Goal: Information Seeking & Learning: Find specific fact

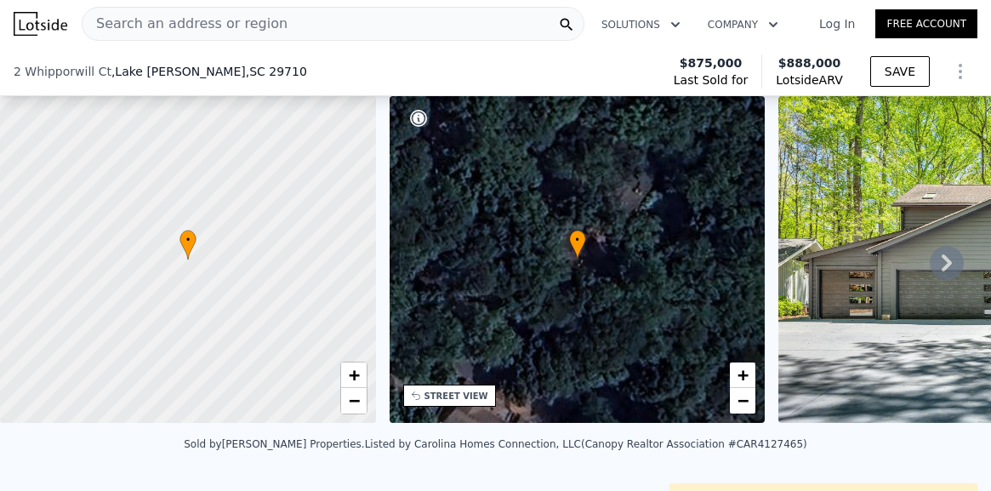
scroll to position [315, 0]
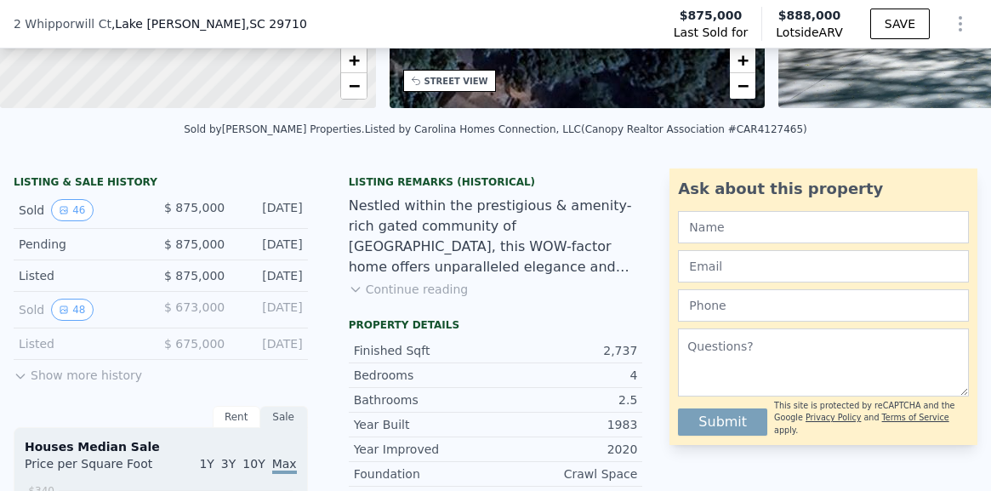
click at [105, 371] on button "Show more history" at bounding box center [78, 372] width 128 height 24
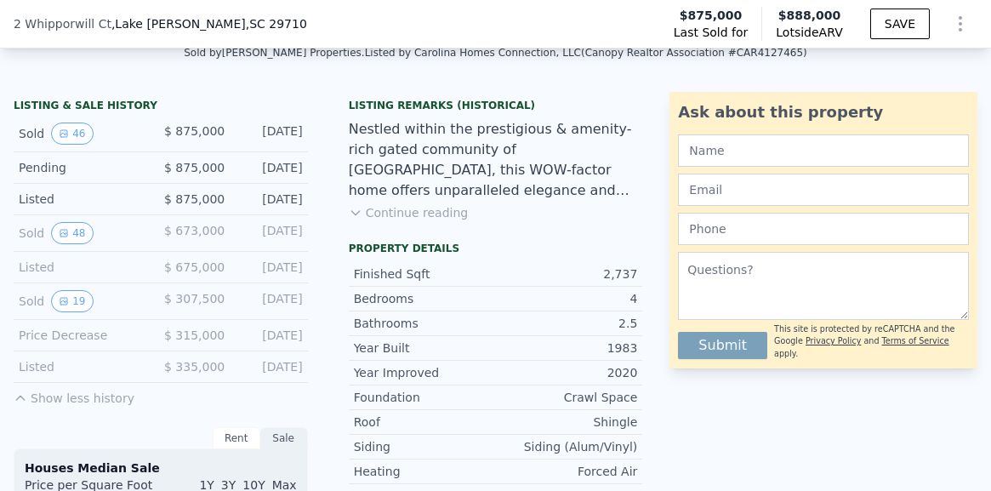
scroll to position [407, 0]
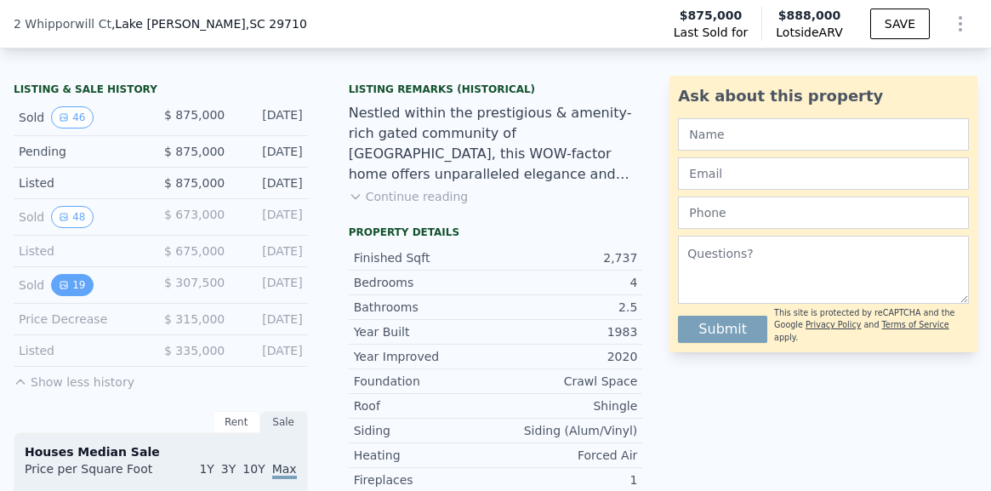
click at [76, 278] on button "19" at bounding box center [72, 285] width 42 height 22
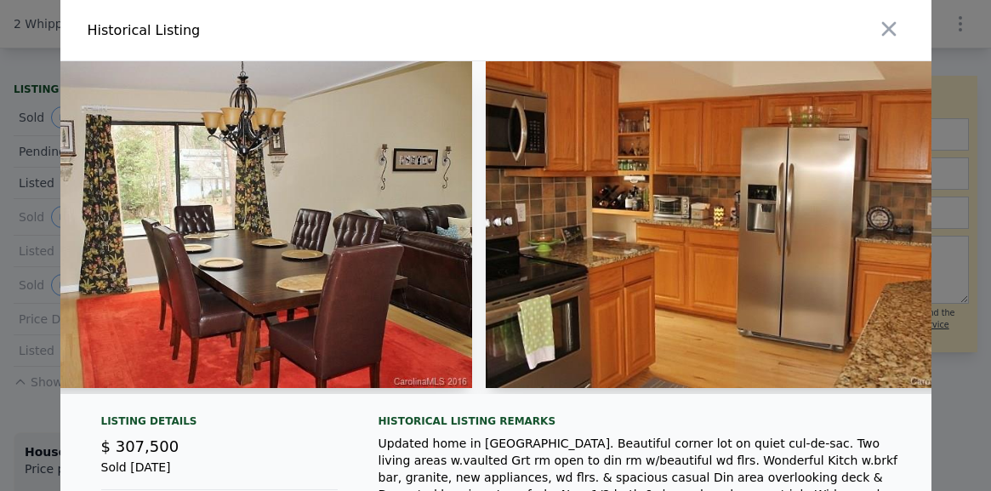
scroll to position [0, 2447]
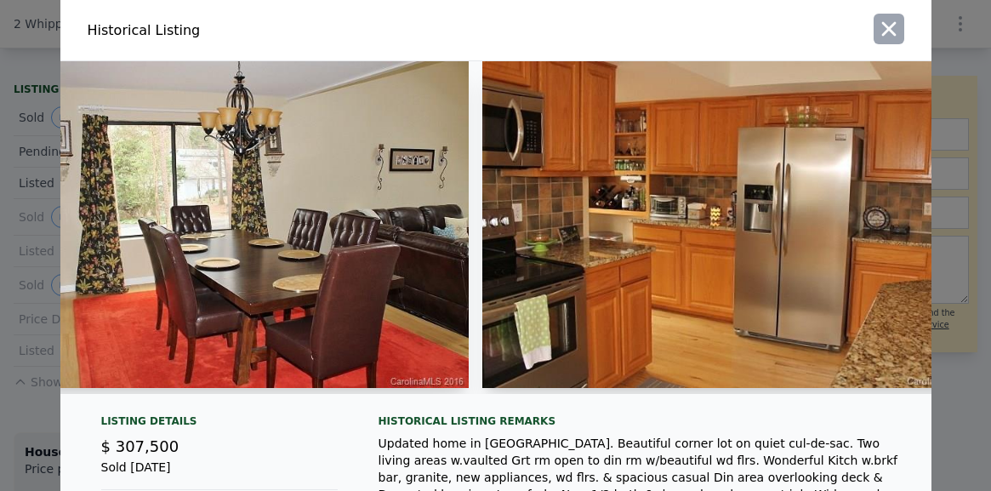
click at [889, 25] on icon "button" at bounding box center [889, 29] width 24 height 24
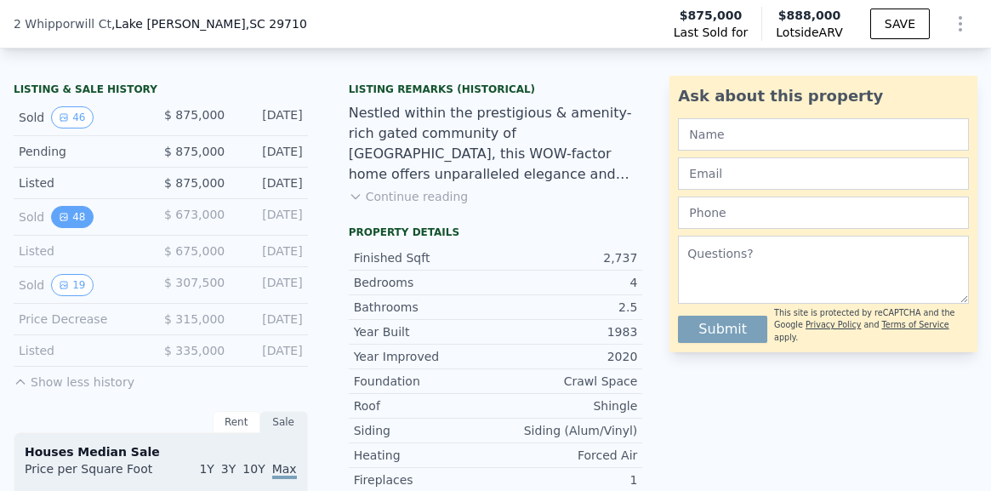
click at [68, 213] on button "48" at bounding box center [72, 217] width 42 height 22
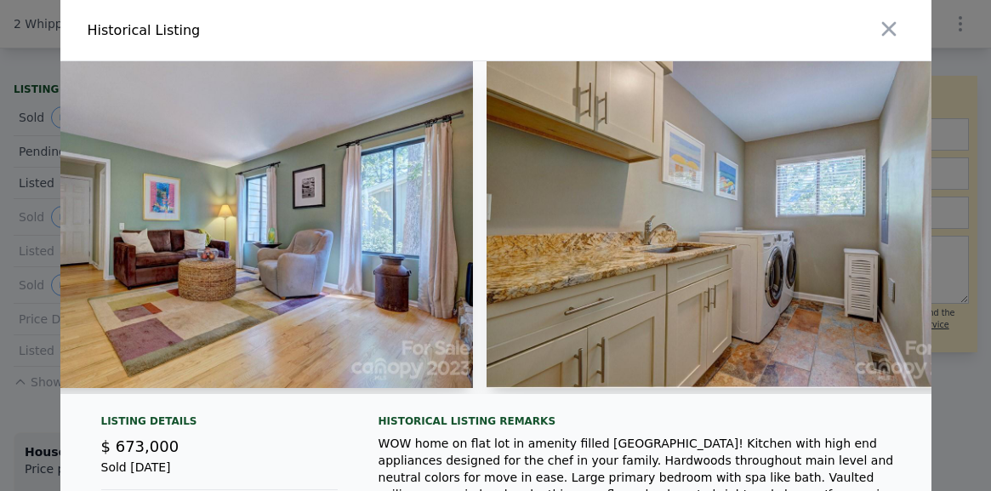
scroll to position [0, 7652]
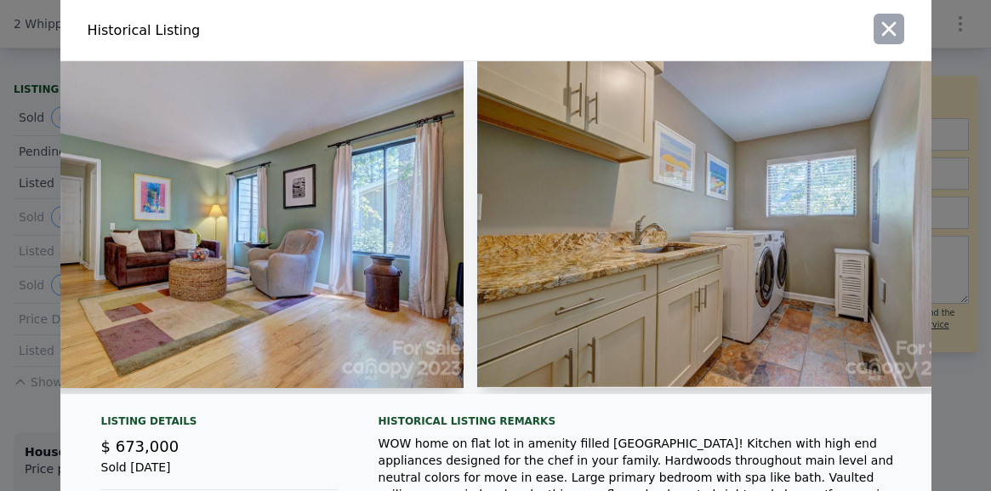
click at [890, 31] on icon "button" at bounding box center [888, 29] width 14 height 14
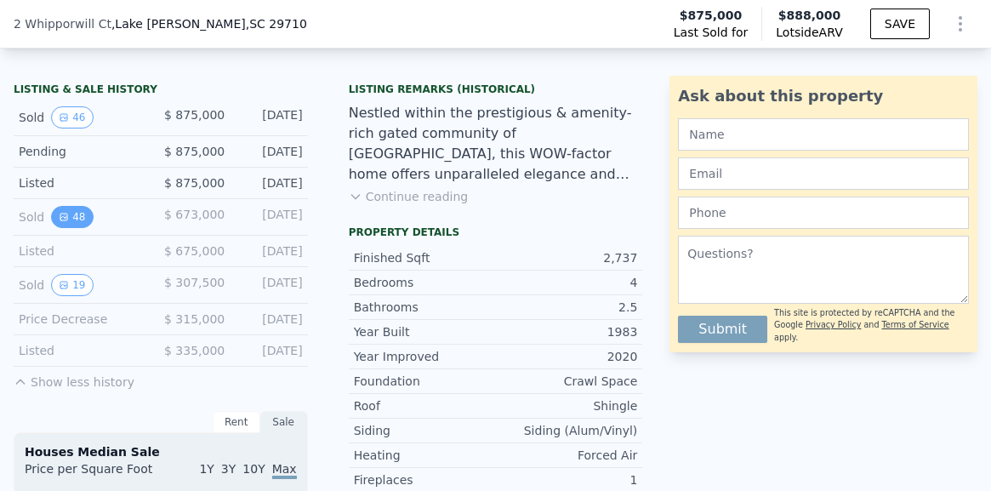
click at [66, 213] on icon "View historical data" at bounding box center [63, 216] width 7 height 7
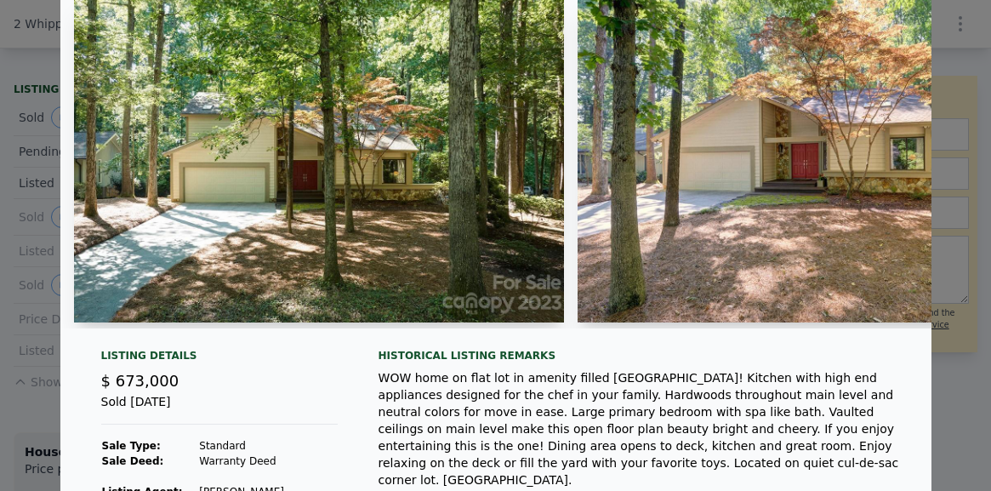
scroll to position [0, 0]
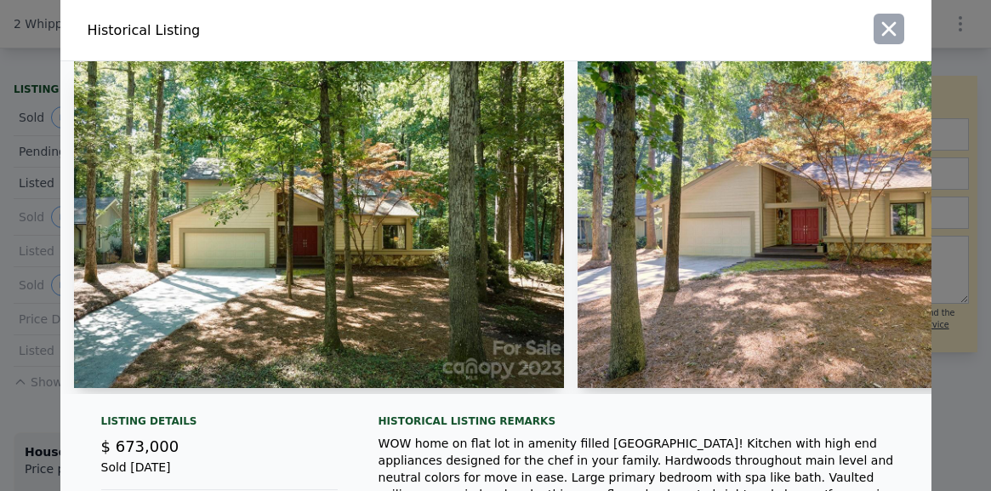
click at [877, 33] on icon "button" at bounding box center [889, 29] width 24 height 24
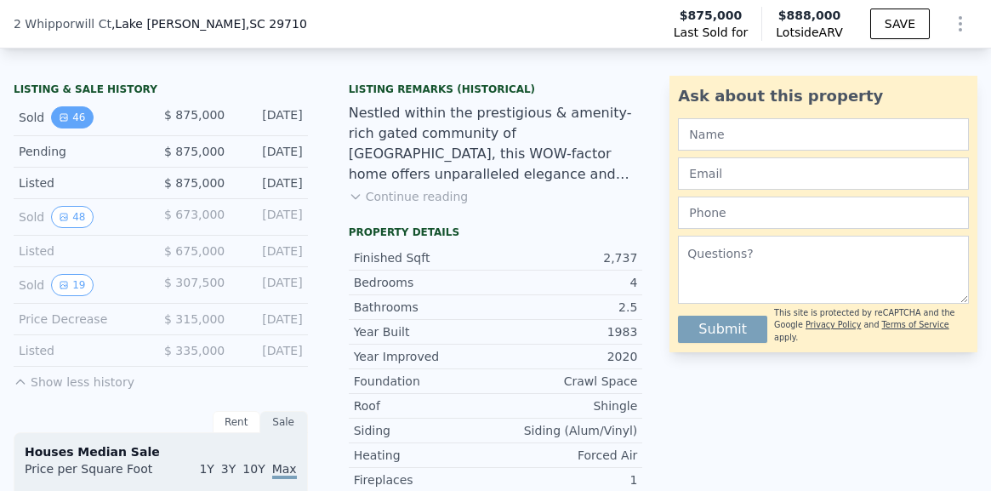
click at [71, 111] on button "46" at bounding box center [72, 117] width 42 height 22
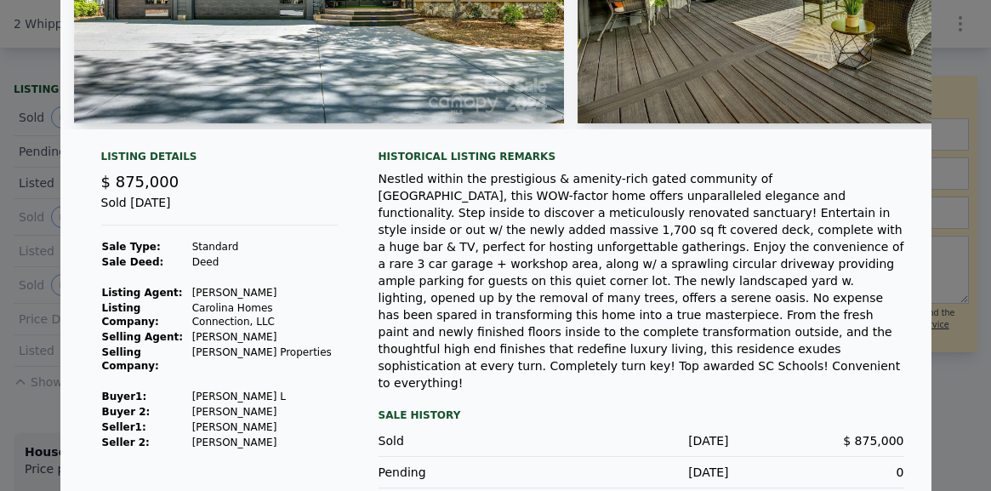
scroll to position [292, 0]
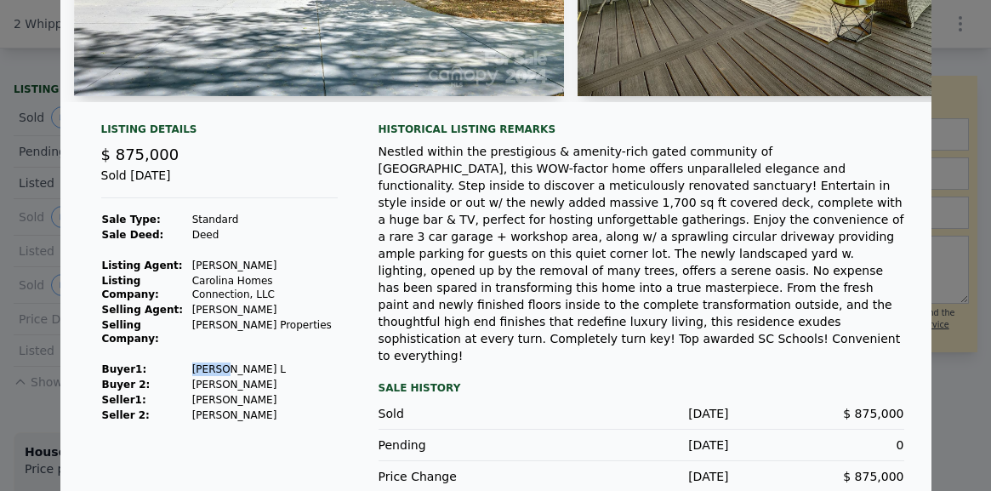
drag, startPoint x: 224, startPoint y: 374, endPoint x: 193, endPoint y: 373, distance: 30.6
click at [193, 373] on td "[PERSON_NAME] L" at bounding box center [264, 368] width 146 height 15
copy td "Gideon"
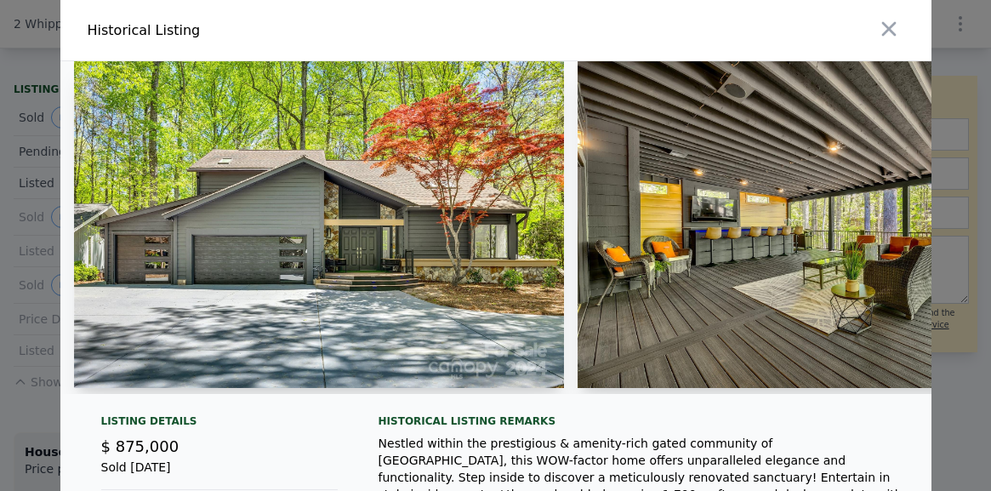
click at [278, 238] on img at bounding box center [319, 224] width 490 height 327
click at [634, 247] on img at bounding box center [822, 224] width 490 height 327
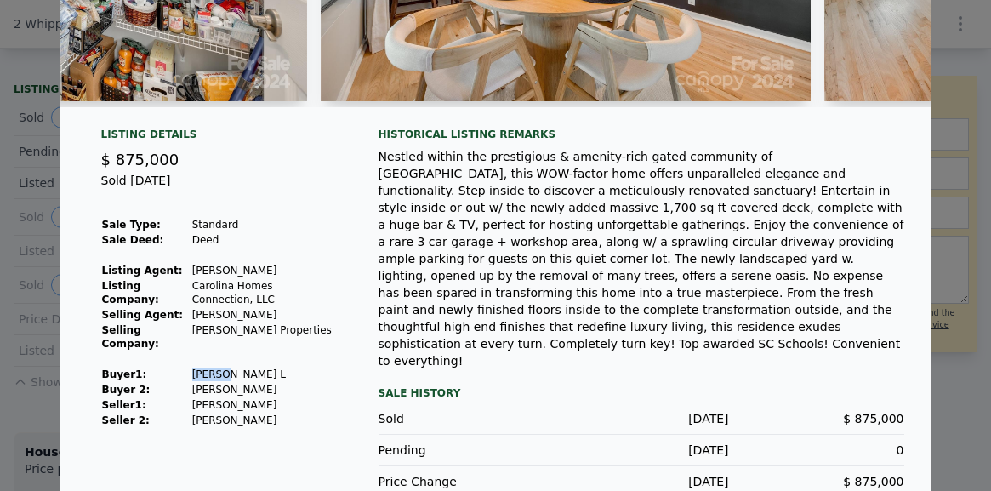
scroll to position [292, 0]
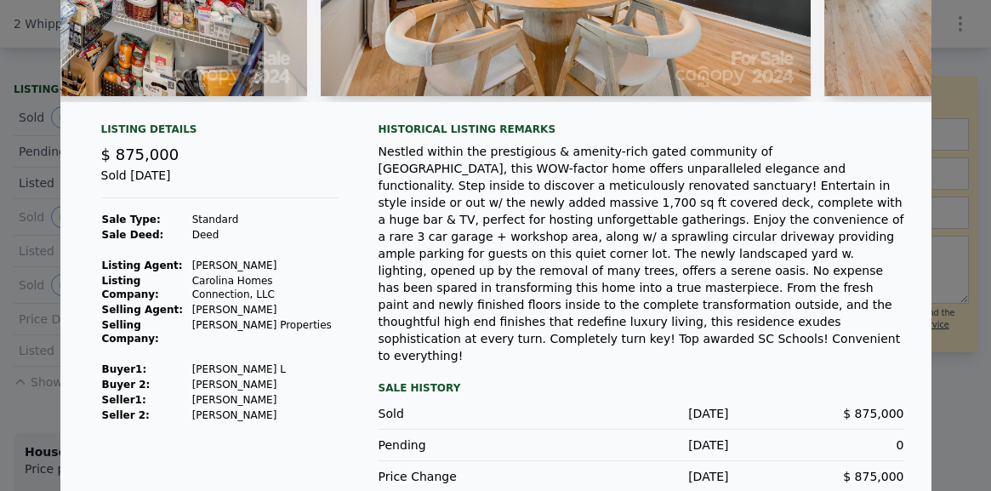
click at [343, 159] on div "Listing Details $ 875,000 Sold [DATE] Sale Type: Standard Sale Deed: Deed Listi…" at bounding box center [220, 307] width 264 height 370
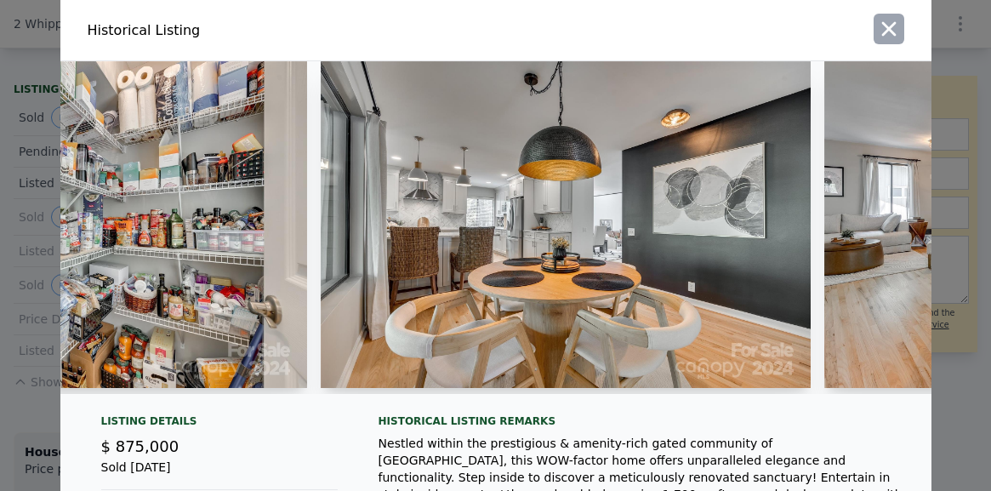
click at [886, 24] on icon "button" at bounding box center [889, 29] width 24 height 24
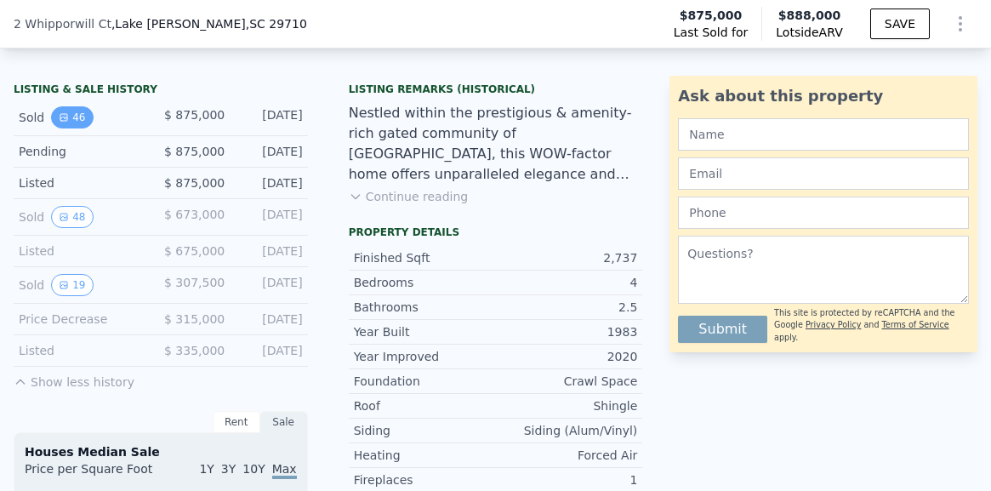
click at [71, 116] on button "46" at bounding box center [72, 117] width 42 height 22
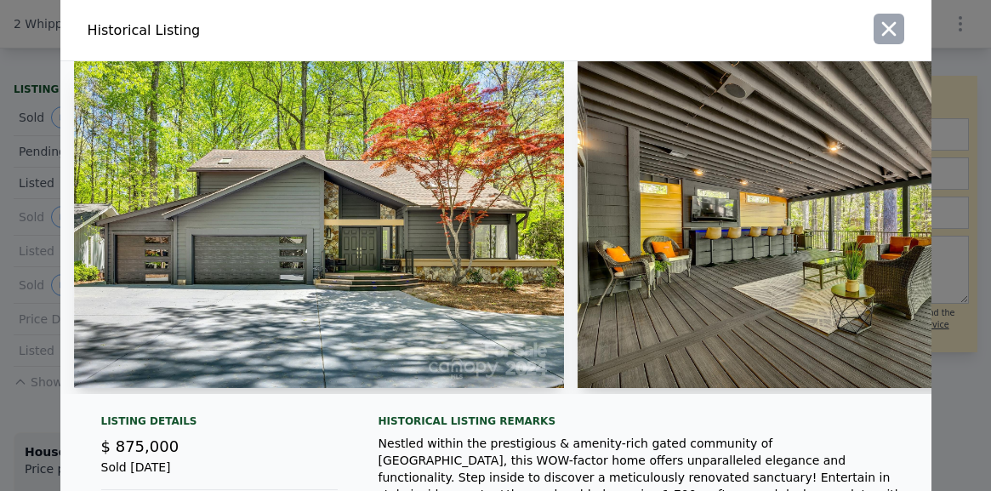
click at [884, 36] on icon "button" at bounding box center [889, 29] width 24 height 24
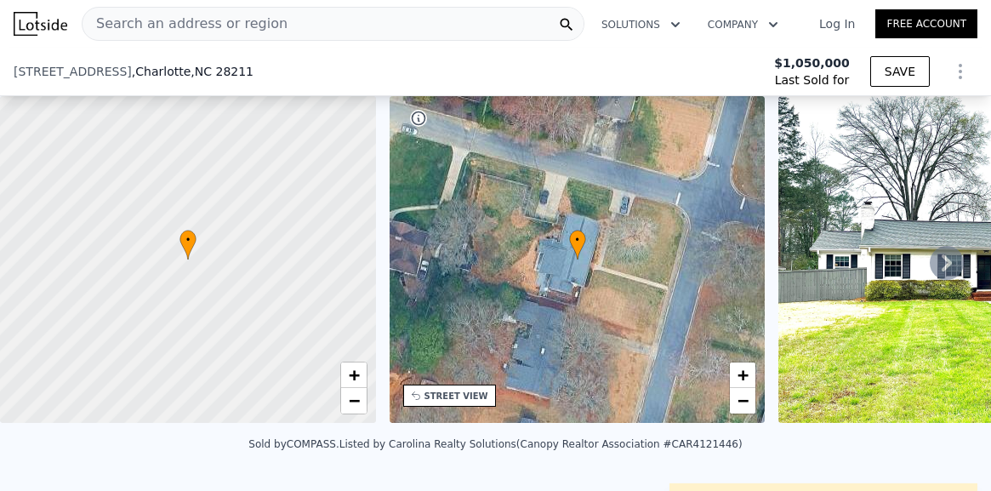
scroll to position [309, 0]
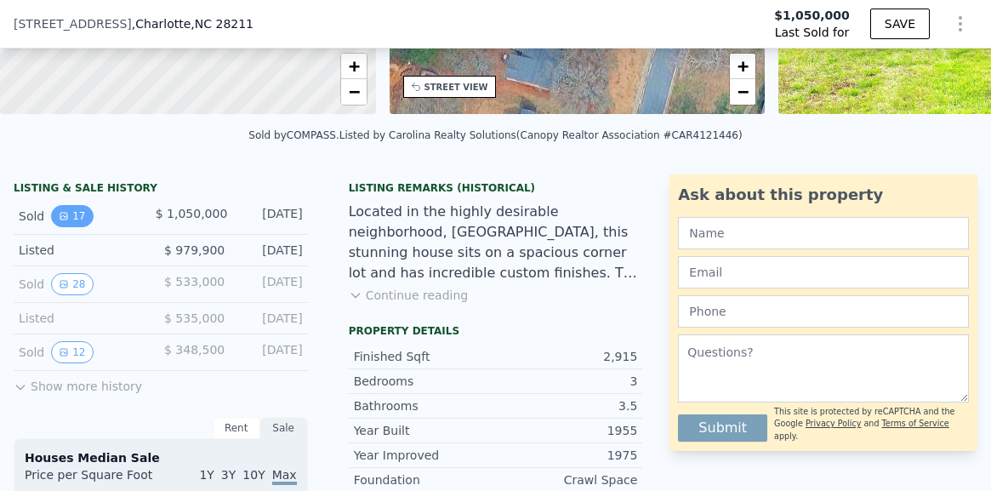
click at [69, 217] on button "17" at bounding box center [72, 216] width 42 height 22
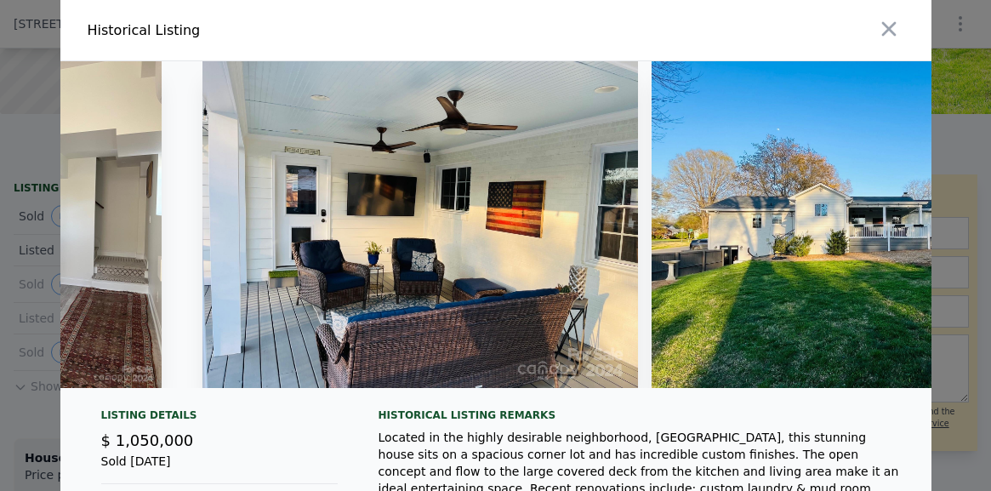
scroll to position [0, 5424]
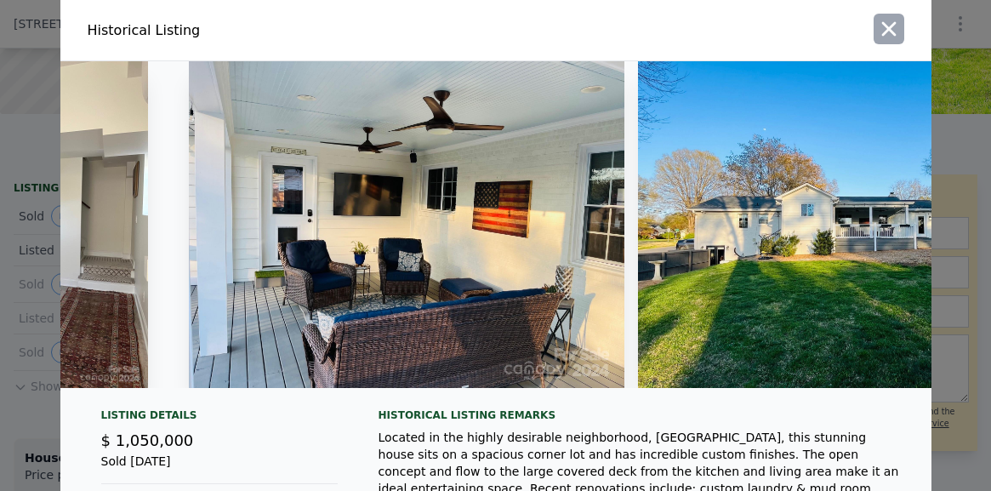
click at [884, 25] on icon "button" at bounding box center [888, 29] width 14 height 14
